Goal: Information Seeking & Learning: Learn about a topic

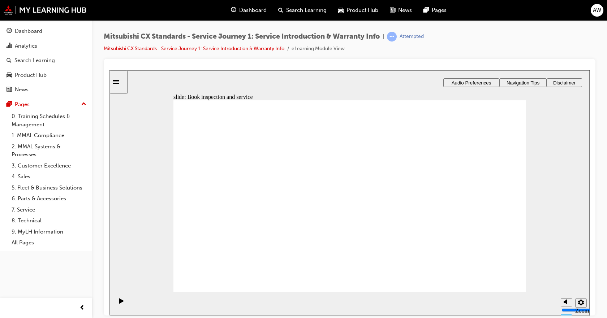
drag, startPoint x: 259, startPoint y: 246, endPoint x: 254, endPoint y: 247, distance: 4.5
drag, startPoint x: 219, startPoint y: 226, endPoint x: 310, endPoint y: 170, distance: 106.9
drag, startPoint x: 196, startPoint y: 226, endPoint x: 413, endPoint y: 175, distance: 222.4
drag, startPoint x: 206, startPoint y: 226, endPoint x: 341, endPoint y: 226, distance: 135.4
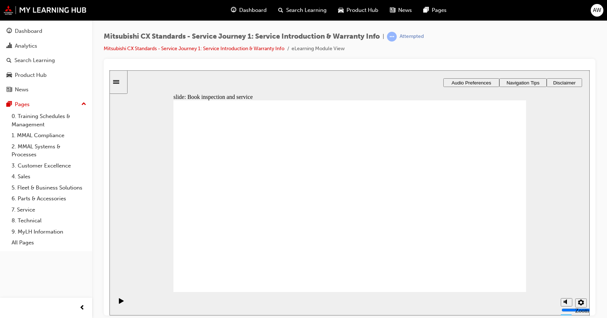
drag, startPoint x: 233, startPoint y: 221, endPoint x: 322, endPoint y: 225, distance: 89.3
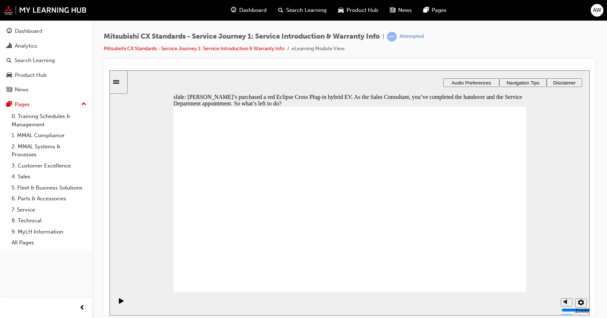
drag, startPoint x: 409, startPoint y: 213, endPoint x: 412, endPoint y: 208, distance: 5.8
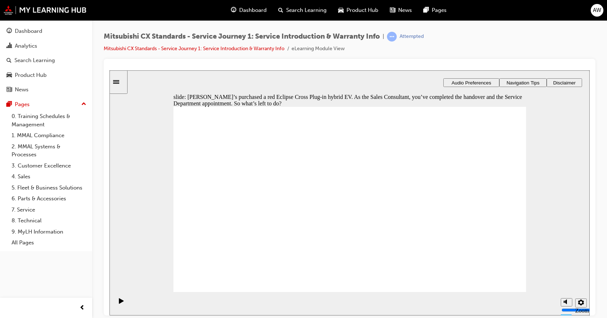
drag, startPoint x: 420, startPoint y: 199, endPoint x: 413, endPoint y: 200, distance: 6.6
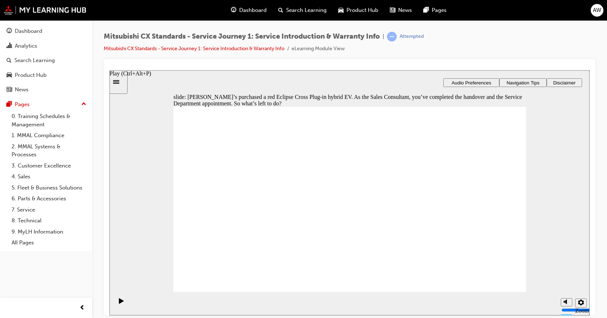
click at [118, 310] on div "playback controls" at bounding box center [119, 303] width 12 height 23
click at [119, 303] on icon "Play (Ctrl+Alt+P)" at bounding box center [121, 300] width 5 height 5
click at [121, 303] on div "Pause (Ctrl+Alt+P)" at bounding box center [121, 304] width 12 height 12
click at [124, 303] on div "Play (Ctrl+Alt+P)" at bounding box center [121, 304] width 12 height 12
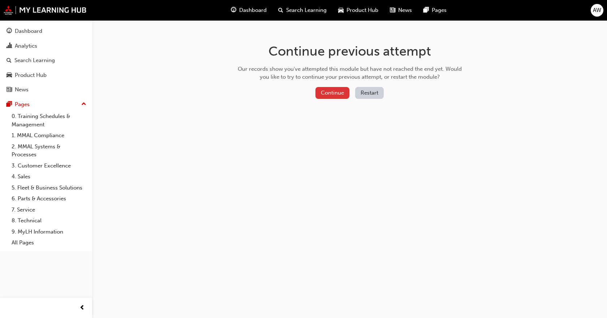
click at [335, 88] on button "Continue" at bounding box center [332, 93] width 34 height 12
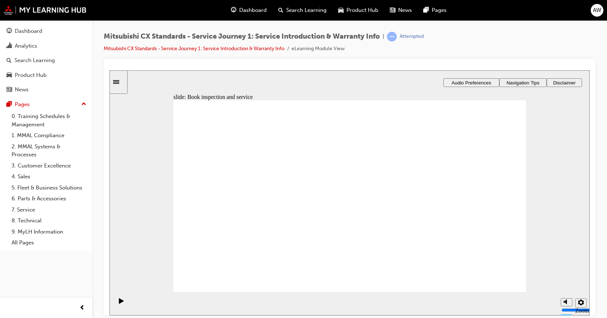
click at [535, 83] on span "Navigation Tips" at bounding box center [522, 82] width 33 height 5
click at [125, 79] on div "Sidebar Toggle" at bounding box center [118, 81] width 12 height 5
click at [109, 77] on div "Menu" at bounding box center [50, 81] width 120 height 23
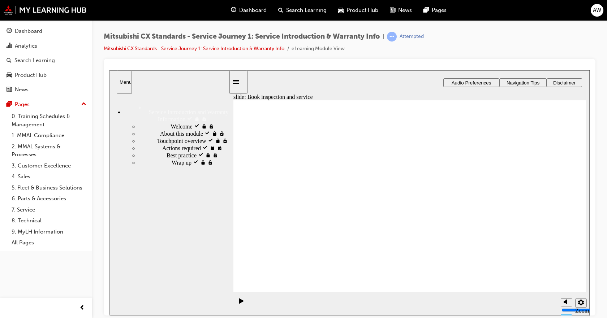
click at [153, 166] on ul "Welcome visited Welcome About this module visited About this module" at bounding box center [176, 143] width 105 height 43
click at [154, 166] on div "Wrap up locked Wrap up" at bounding box center [183, 161] width 90 height 7
click at [171, 165] on span "Wrap up locked" at bounding box center [189, 161] width 37 height 6
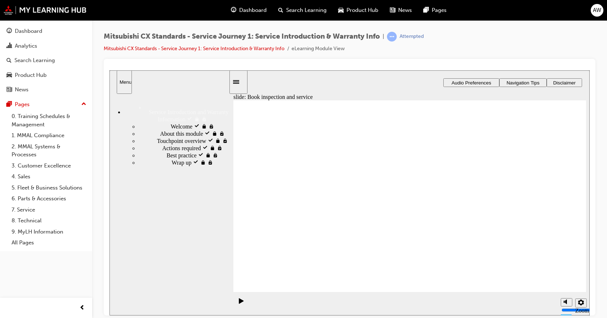
click at [171, 165] on span "Wrap up locked" at bounding box center [189, 161] width 37 height 6
click at [156, 158] on div "Best practice visited Best practice" at bounding box center [183, 154] width 90 height 7
click at [171, 165] on span "Wrap up locked" at bounding box center [189, 161] width 37 height 6
click at [238, 208] on div "slide: Book inspection and service Book inspection and service Which of these s…" at bounding box center [349, 192] width 480 height 245
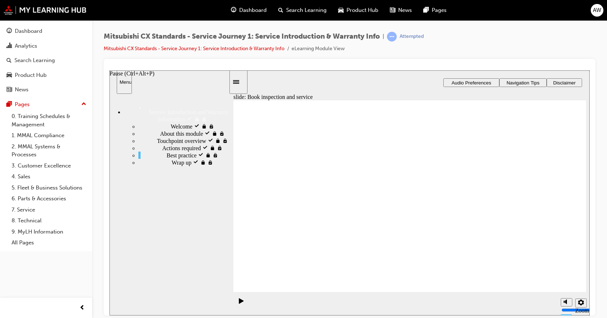
click at [239, 303] on icon "Pause (Ctrl+Alt+P)" at bounding box center [241, 300] width 5 height 5
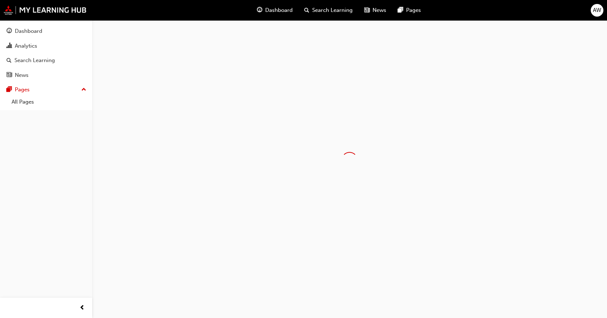
click at [33, 49] on div "Analytics" at bounding box center [26, 46] width 22 height 8
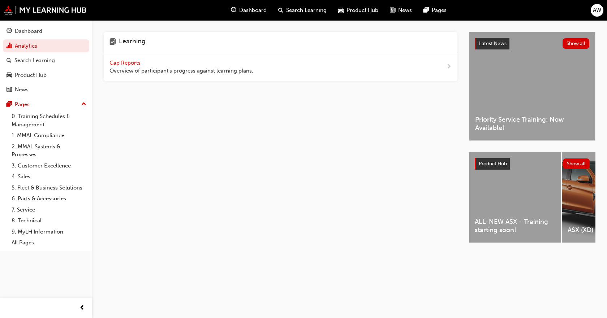
click at [220, 72] on span "Overview of participant's progress against learning plans." at bounding box center [181, 71] width 144 height 8
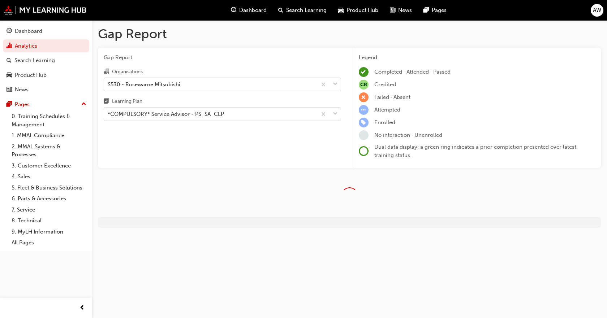
click at [225, 85] on div "S530 - Rosewarne Mitsubishi" at bounding box center [210, 84] width 213 height 13
click at [108, 85] on input "Organisations S530 - Rosewarne Mitsubishi" at bounding box center [108, 84] width 1 height 6
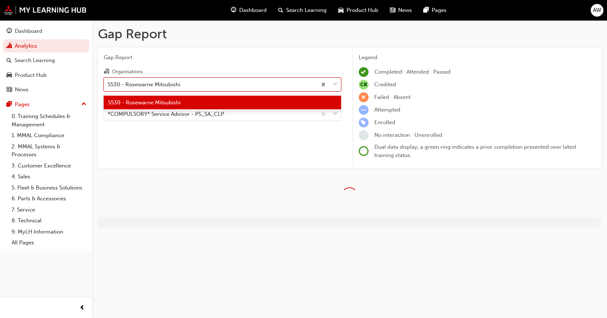
click at [220, 151] on div "Gap Report Organisations option S530 - Rosewarne Mitsubishi focused, 1 of 1. 1 …" at bounding box center [222, 108] width 249 height 121
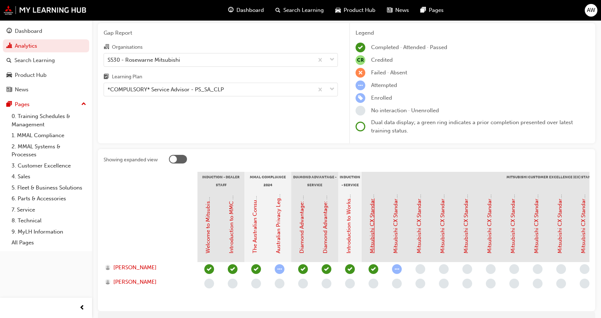
scroll to position [36, 0]
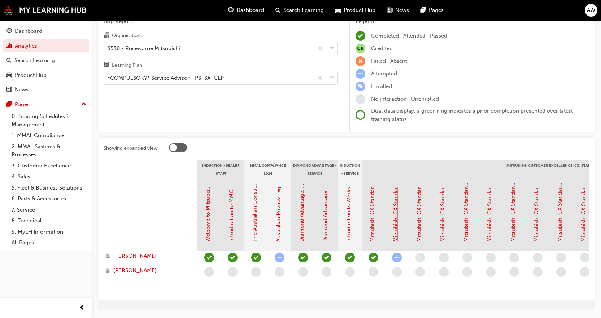
click at [394, 225] on link "Mitsubishi CX Standards - Service Journey 1: Service Introduction & Warranty In…" at bounding box center [395, 140] width 6 height 204
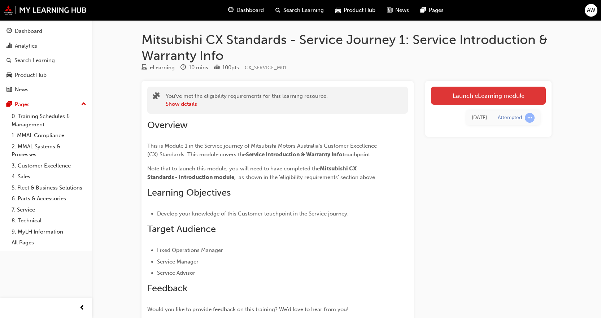
click at [457, 100] on link "Launch eLearning module" at bounding box center [488, 96] width 115 height 18
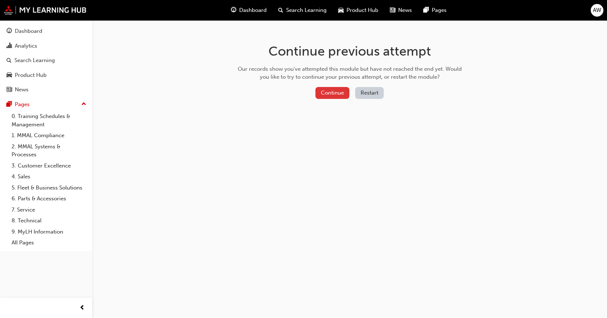
click at [339, 95] on button "Continue" at bounding box center [332, 93] width 34 height 12
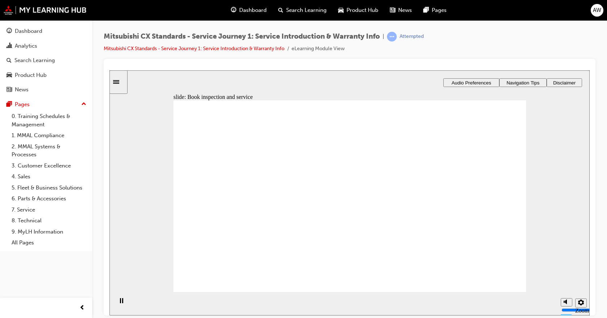
drag, startPoint x: 194, startPoint y: 219, endPoint x: 318, endPoint y: 171, distance: 133.0
drag, startPoint x: 217, startPoint y: 227, endPoint x: 442, endPoint y: 169, distance: 232.8
drag, startPoint x: 208, startPoint y: 229, endPoint x: 298, endPoint y: 185, distance: 100.1
drag, startPoint x: 197, startPoint y: 229, endPoint x: 411, endPoint y: 196, distance: 216.7
drag, startPoint x: 203, startPoint y: 222, endPoint x: 430, endPoint y: 208, distance: 228.2
